Goal: Information Seeking & Learning: Learn about a topic

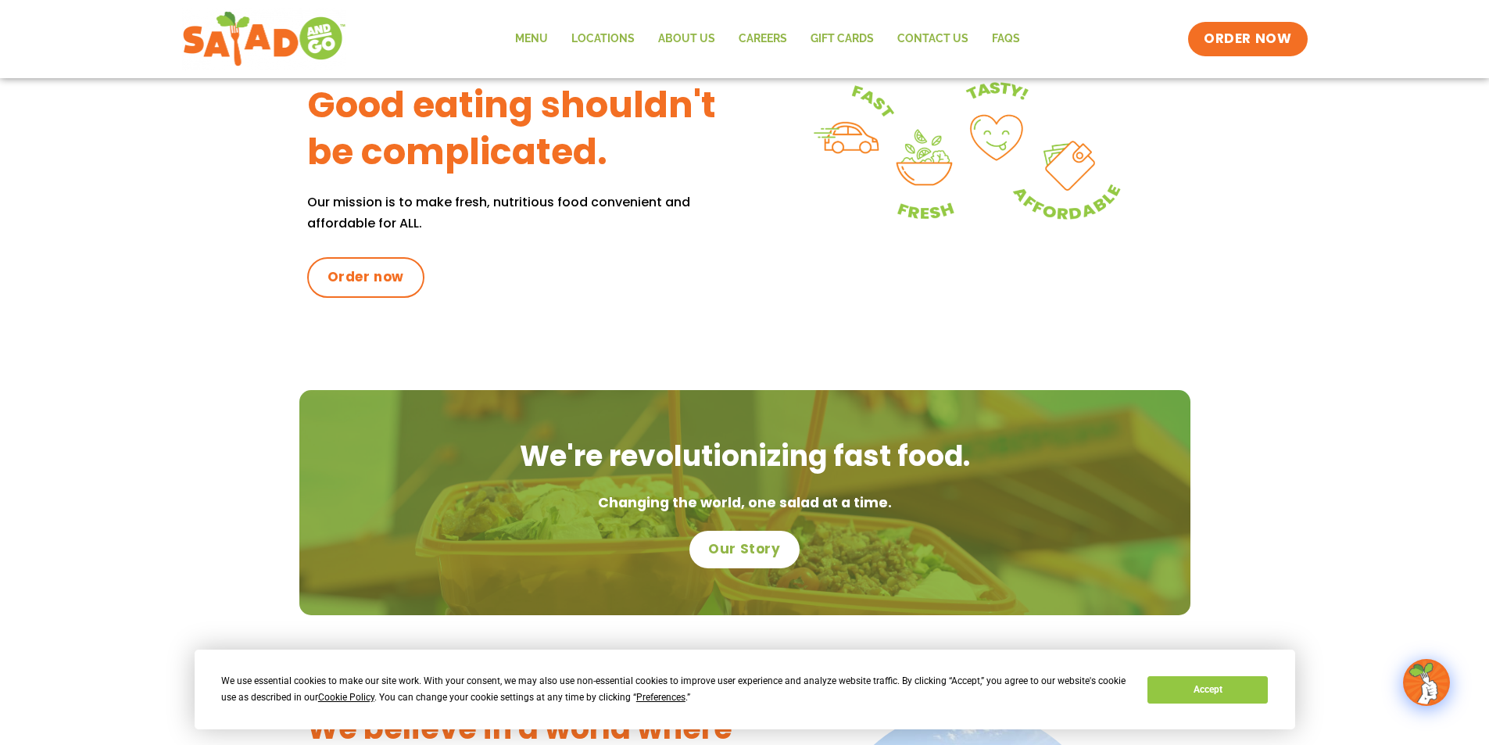
scroll to position [471, 0]
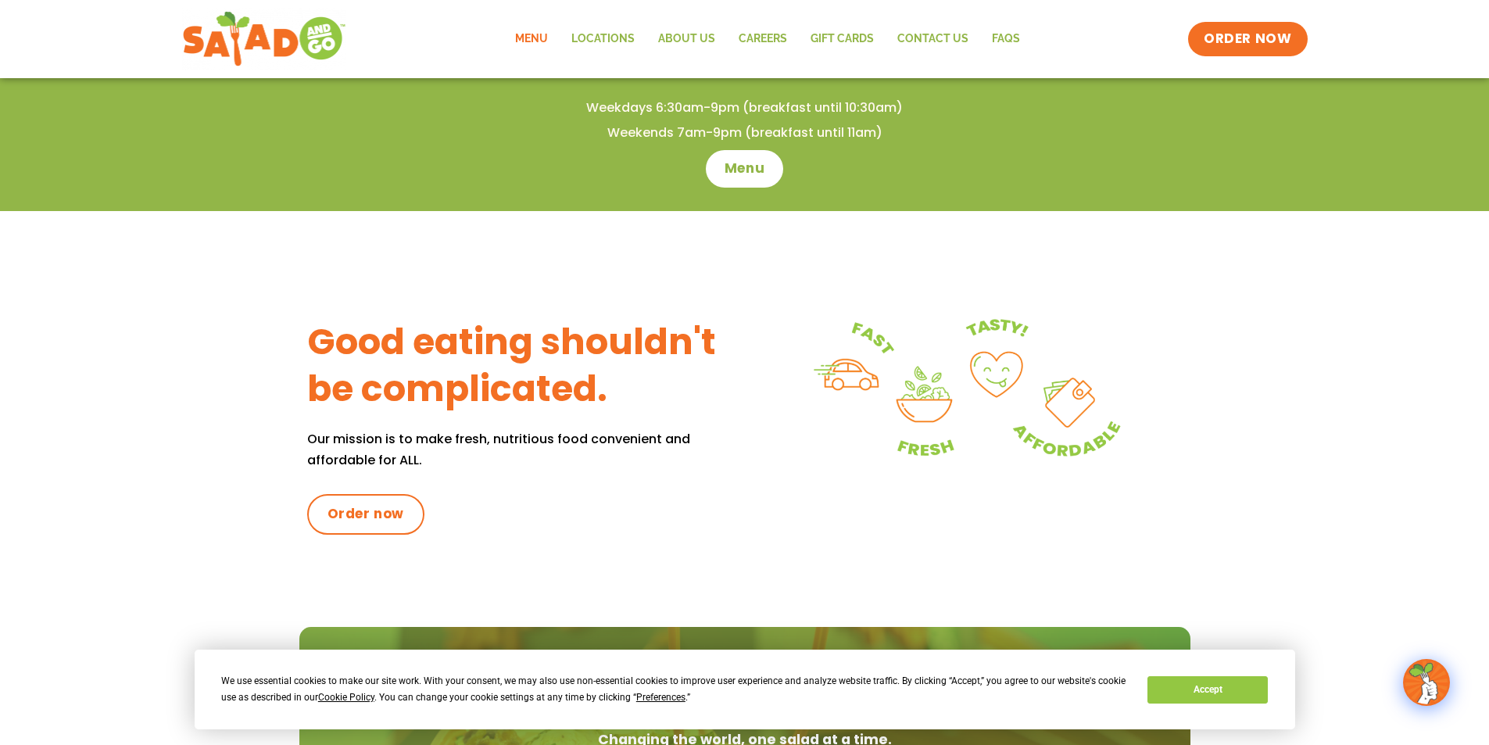
click at [538, 41] on link "Menu" at bounding box center [531, 39] width 56 height 36
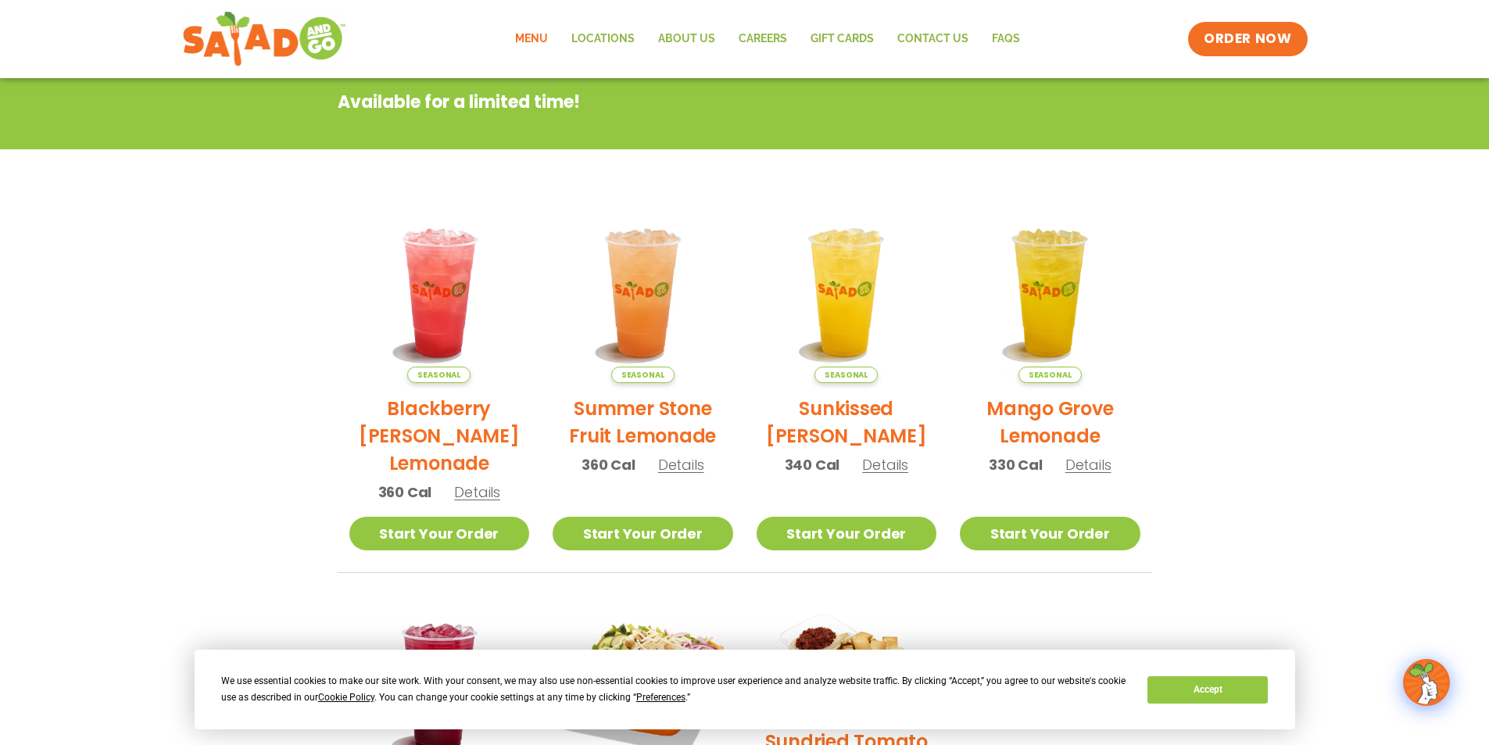
scroll to position [23, 0]
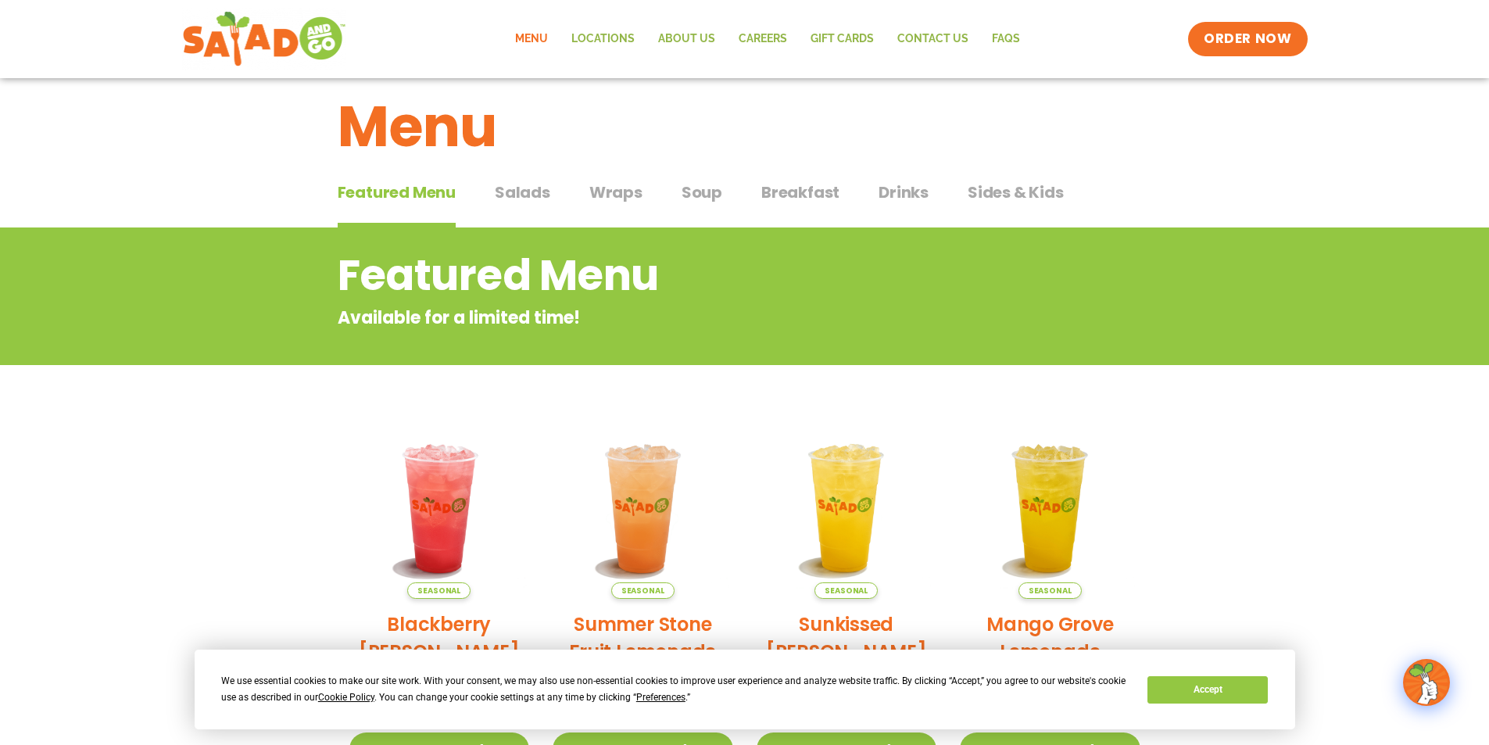
click at [627, 194] on span "Wraps" at bounding box center [615, 192] width 53 height 23
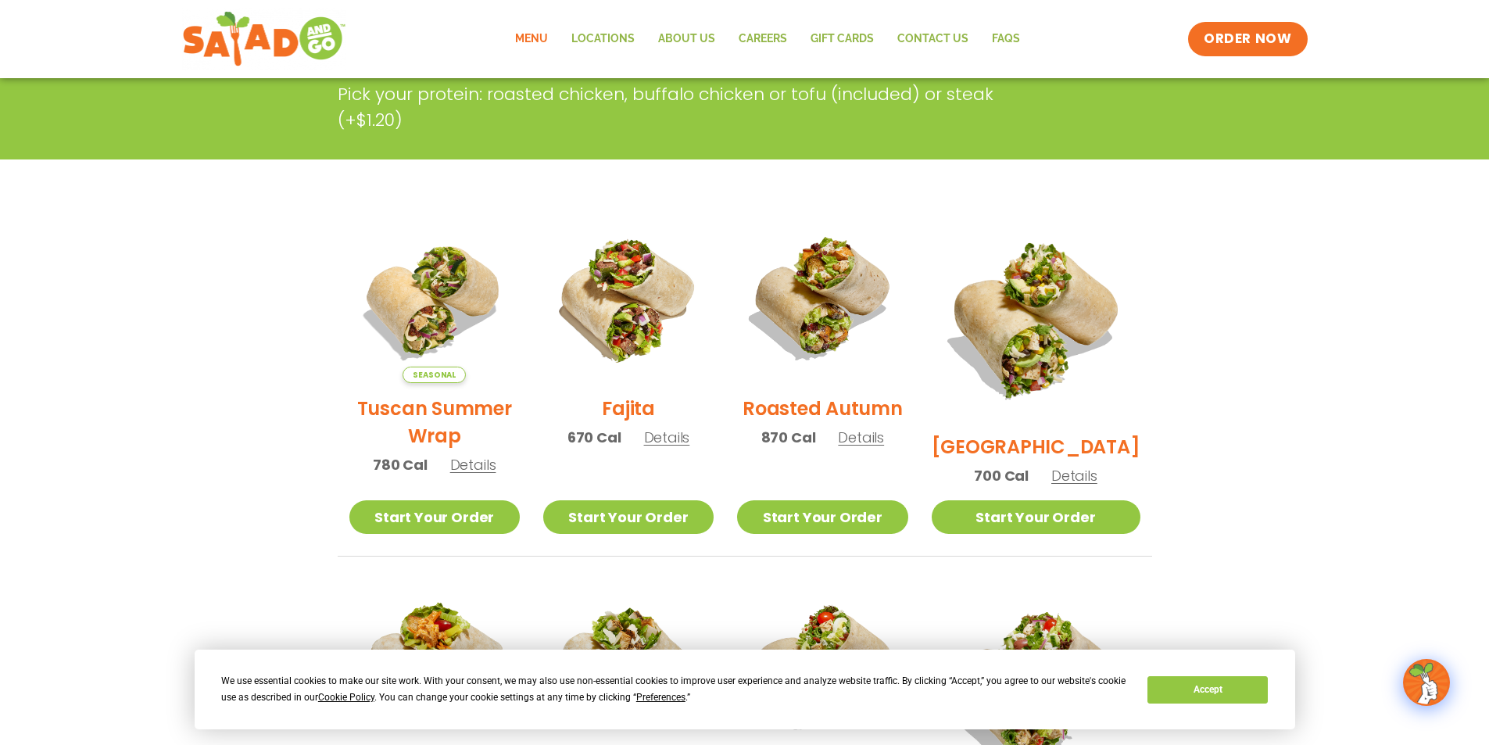
scroll to position [336, 0]
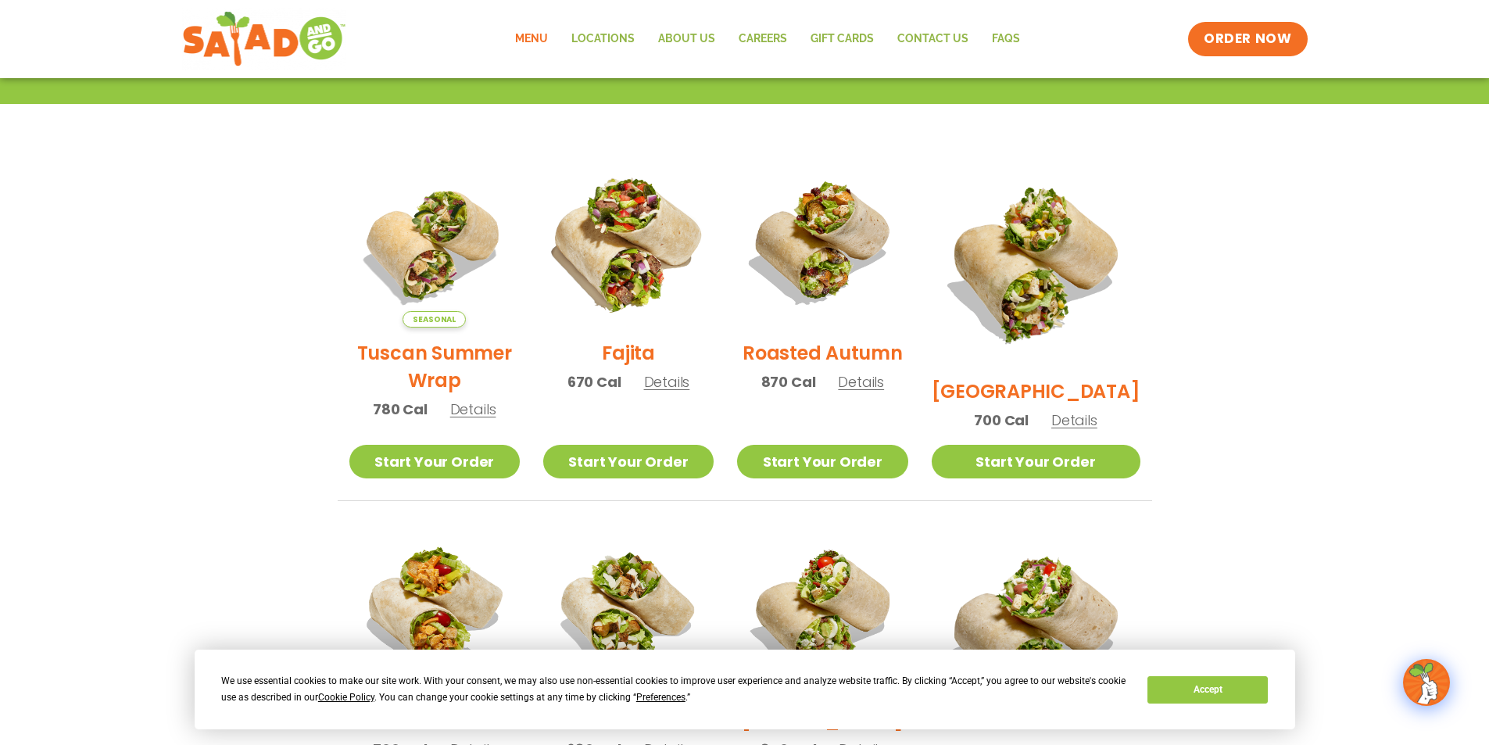
click at [621, 251] on img at bounding box center [628, 242] width 200 height 200
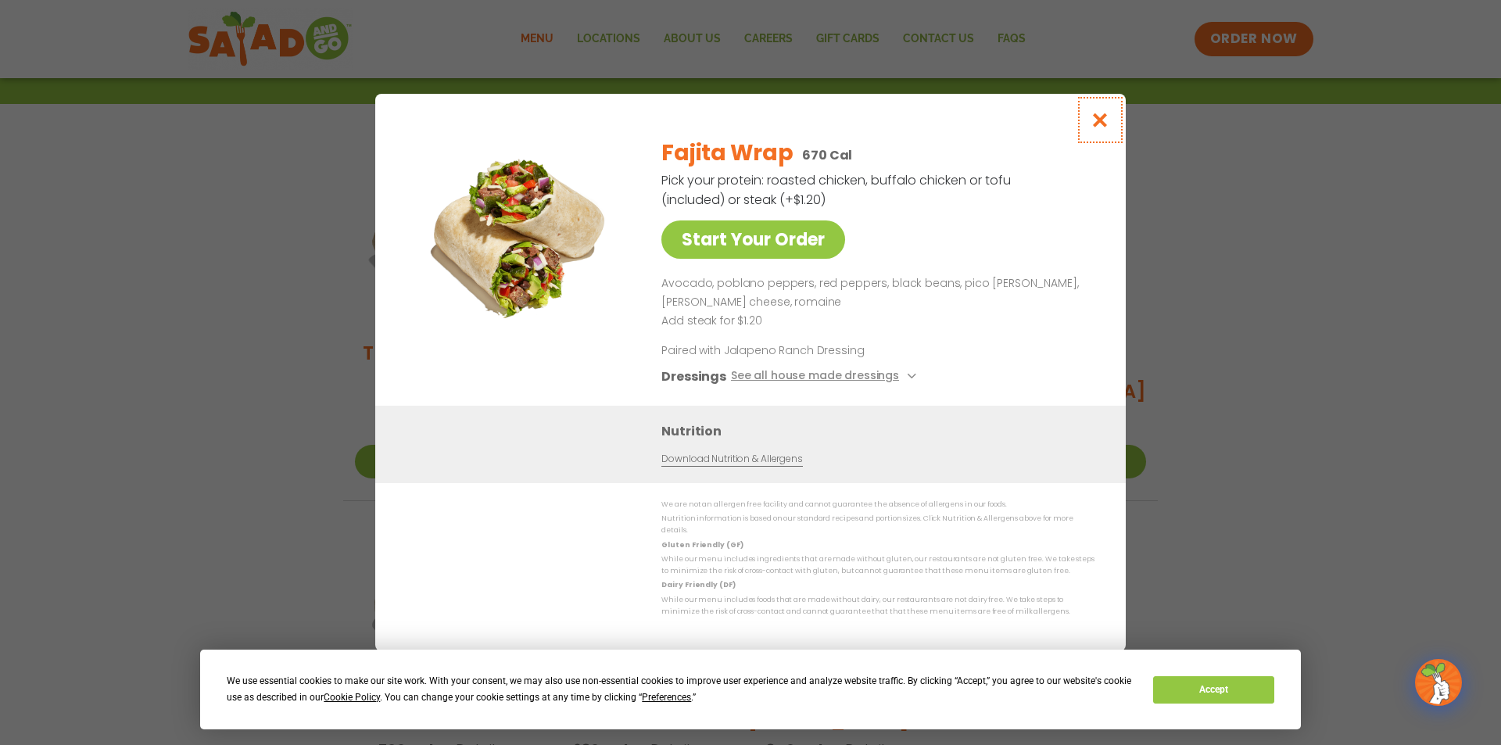
click at [1105, 123] on icon "Close modal" at bounding box center [1101, 120] width 20 height 16
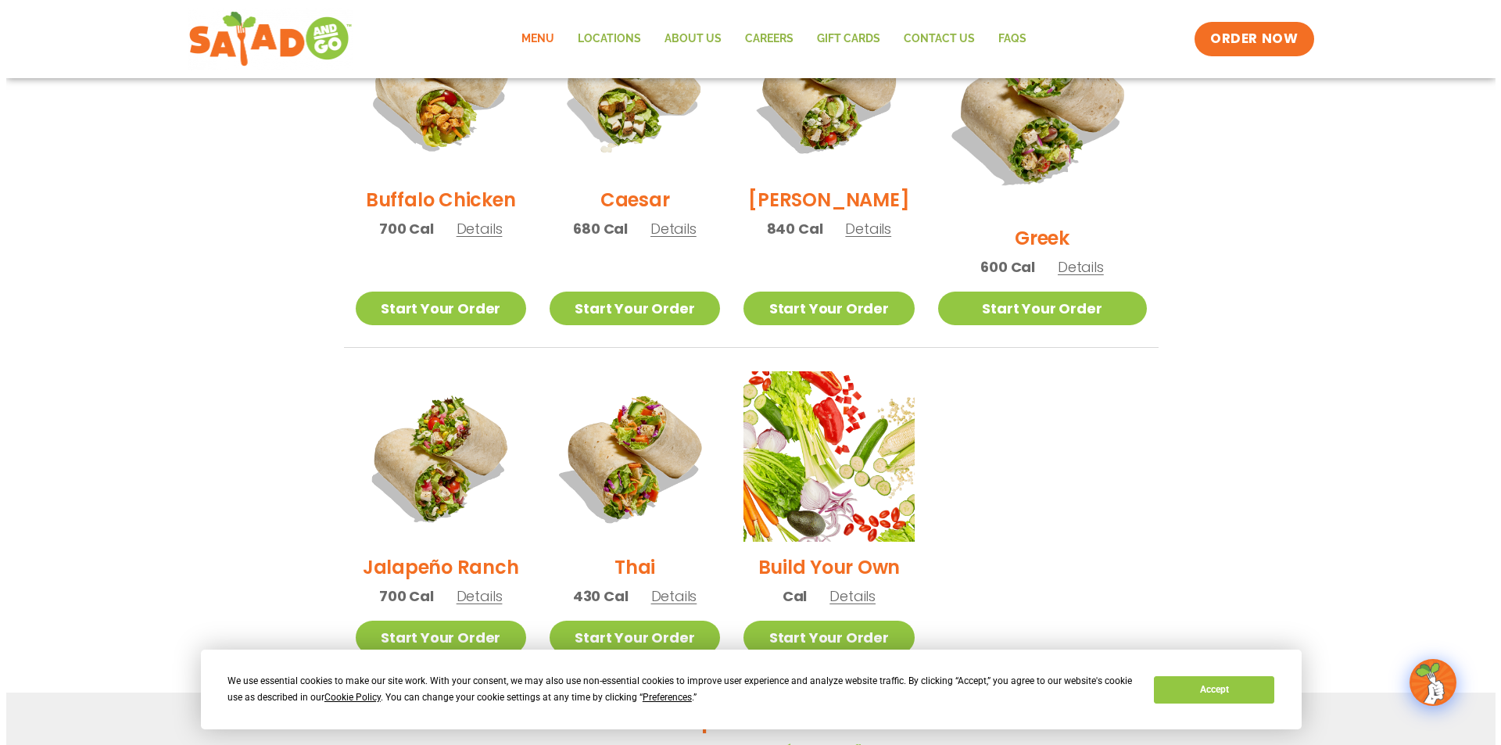
scroll to position [962, 0]
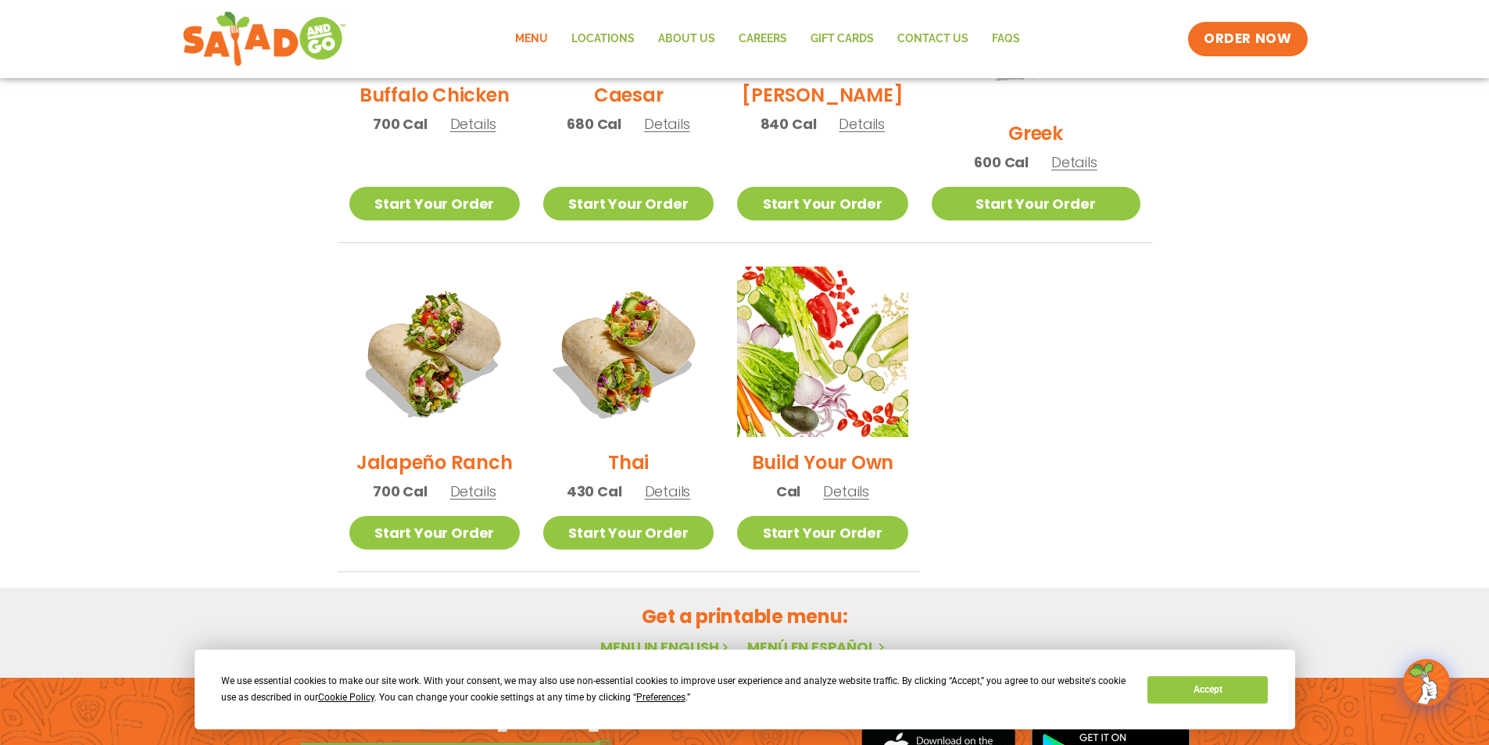
click at [436, 449] on h2 "Jalapeño Ranch" at bounding box center [435, 462] width 156 height 27
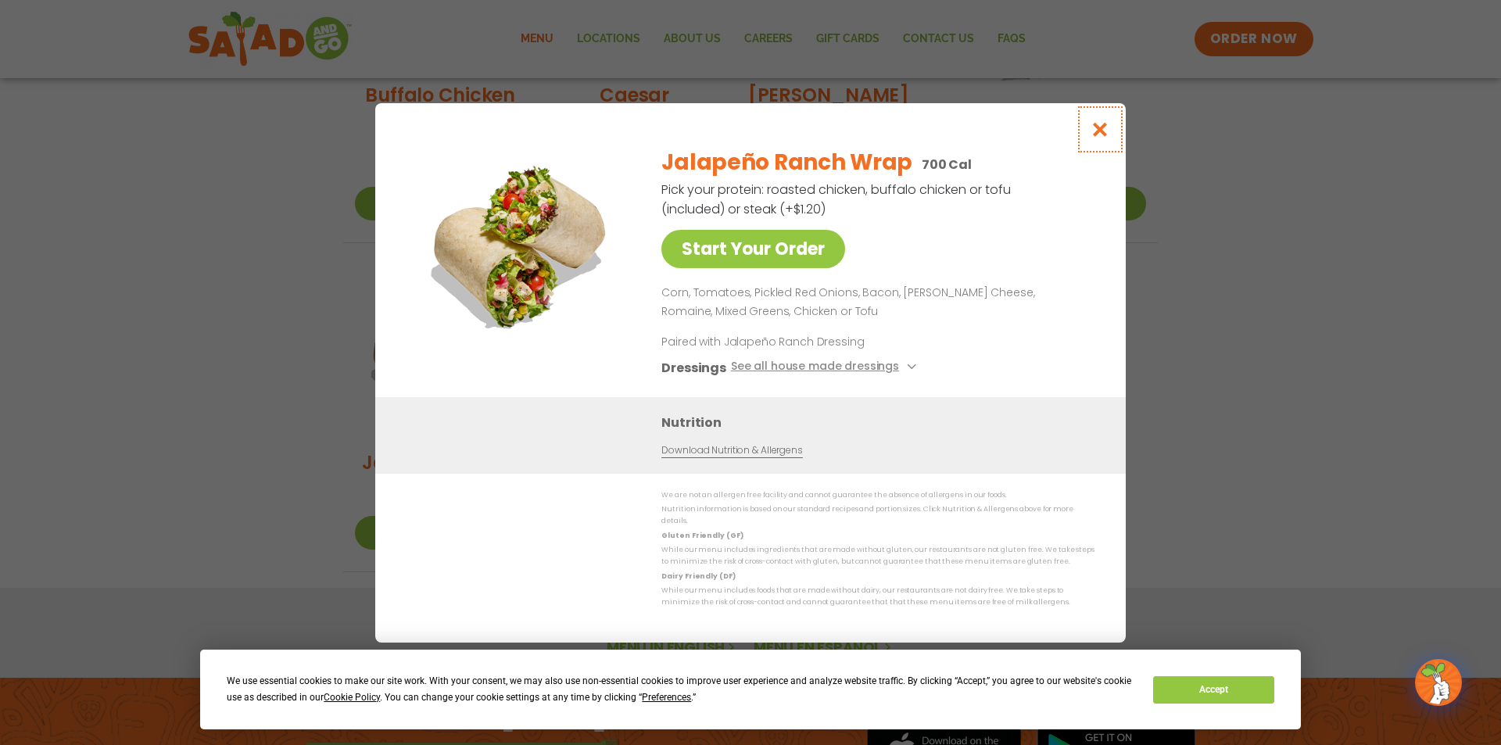
click at [1095, 134] on icon "Close modal" at bounding box center [1101, 129] width 20 height 16
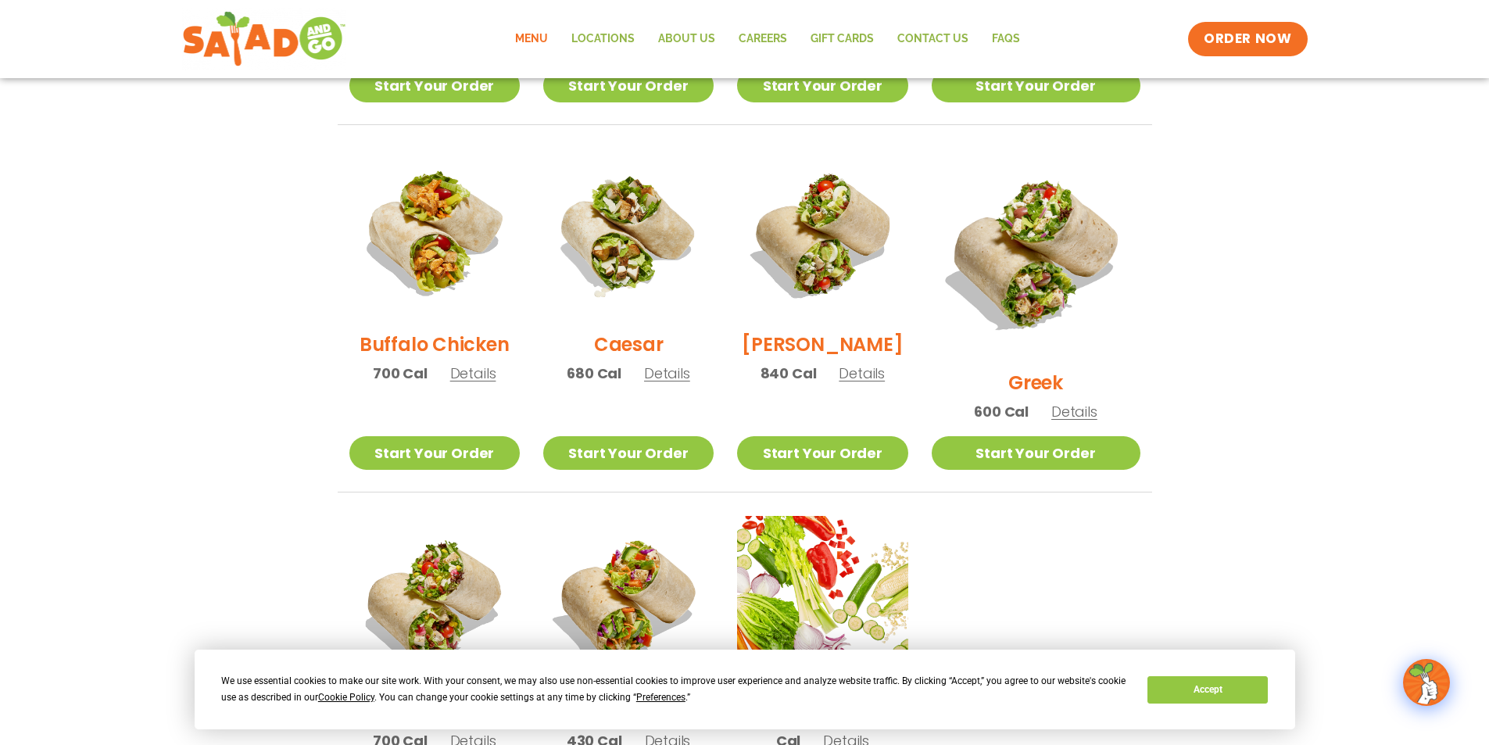
scroll to position [691, 0]
